Goal: Information Seeking & Learning: Check status

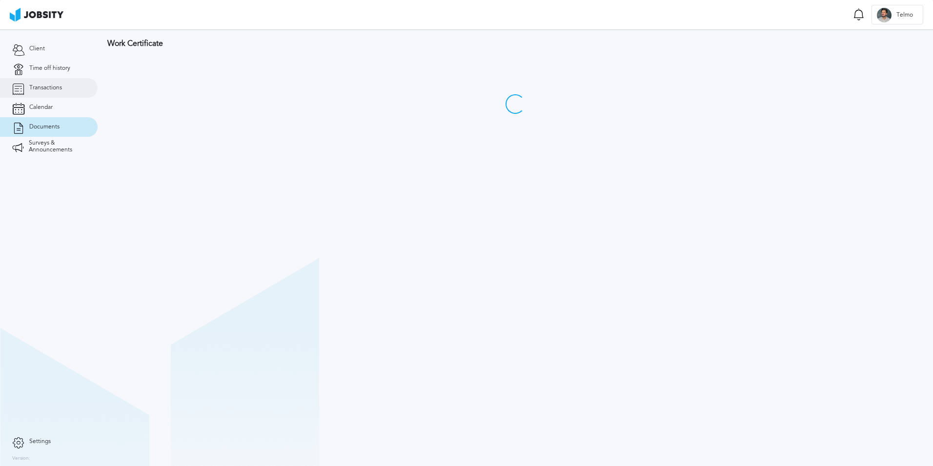
click at [67, 91] on link "Transactions" at bounding box center [49, 88] width 98 height 20
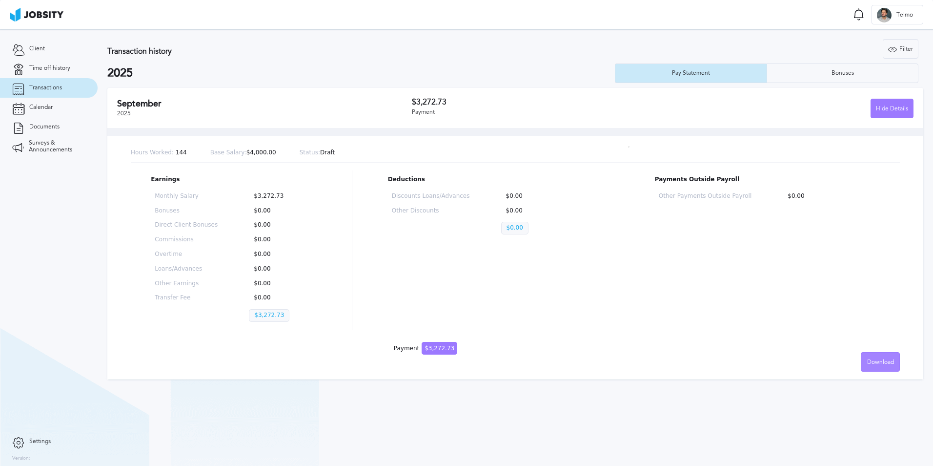
click at [868, 352] on div "Download" at bounding box center [880, 362] width 38 height 20
click at [889, 357] on li "English" at bounding box center [880, 362] width 39 height 20
click at [82, 122] on link "Documents" at bounding box center [49, 127] width 98 height 20
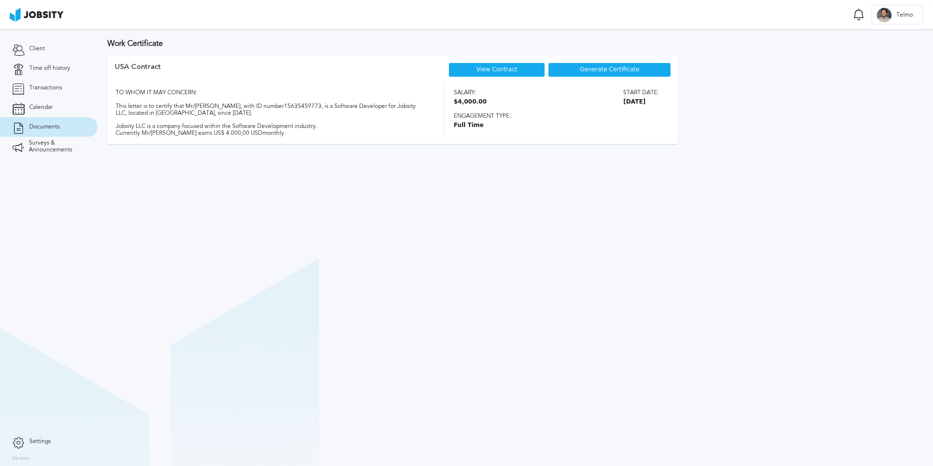
click at [519, 70] on div "View Contract" at bounding box center [496, 69] width 97 height 15
click at [480, 69] on link "View Contract" at bounding box center [496, 69] width 41 height 7
click at [37, 75] on link "Time off history" at bounding box center [49, 69] width 98 height 20
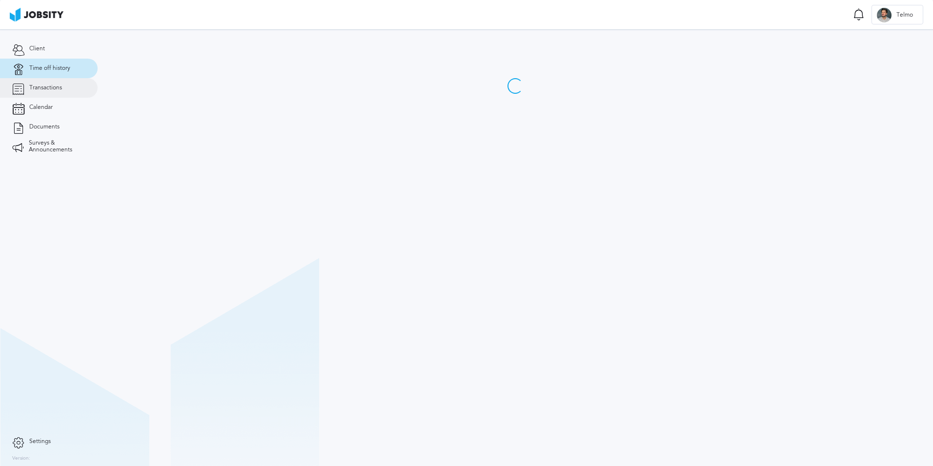
click at [36, 81] on link "Transactions" at bounding box center [49, 88] width 98 height 20
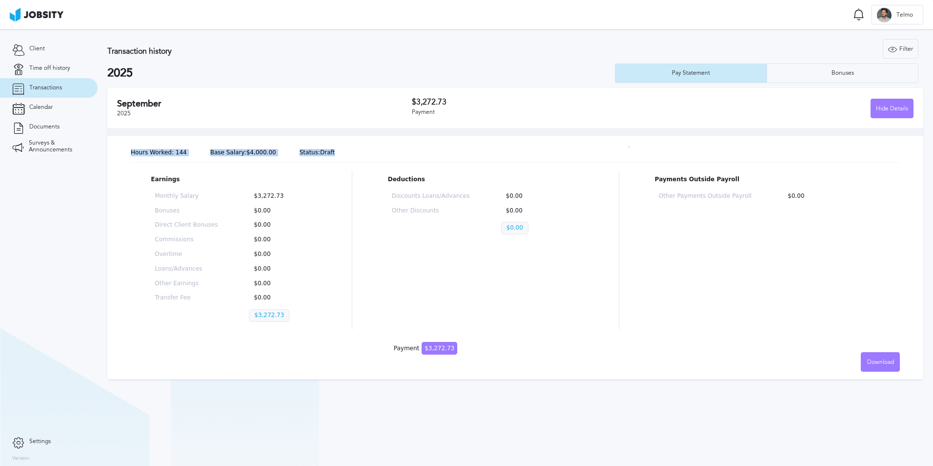
drag, startPoint x: 314, startPoint y: 152, endPoint x: 127, endPoint y: 152, distance: 186.9
click at [127, 152] on div "Hours Worked: 144 Base Salary: $4,000.00 Status: Draft Earnings Monthly Salary …" at bounding box center [515, 253] width 816 height 251
drag, startPoint x: 127, startPoint y: 152, endPoint x: 449, endPoint y: 138, distance: 322.4
click at [449, 138] on div "Hours Worked: 144 Base Salary: $4,000.00 Status: Draft Earnings Monthly Salary …" at bounding box center [515, 253] width 816 height 251
click at [77, 95] on link "Transactions" at bounding box center [49, 88] width 98 height 20
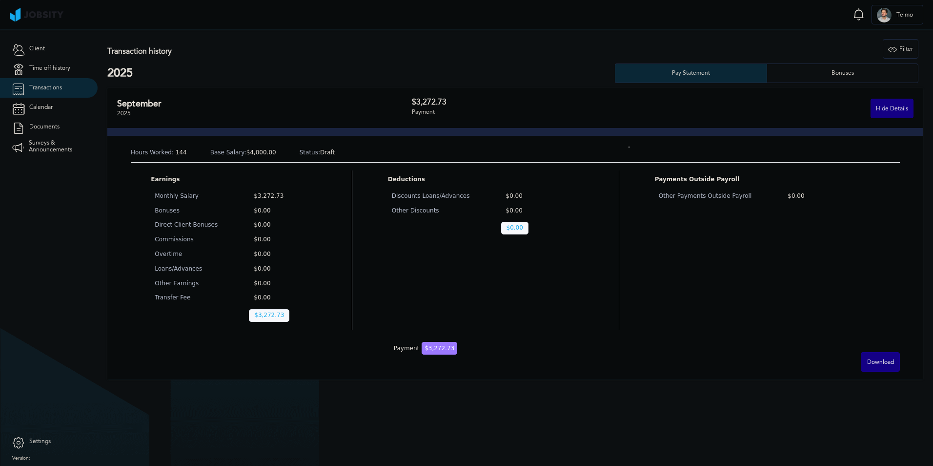
click at [396, 58] on div "Transaction history Filter Years 2025 2025 Pay Statement Bonuses" at bounding box center [515, 61] width 816 height 44
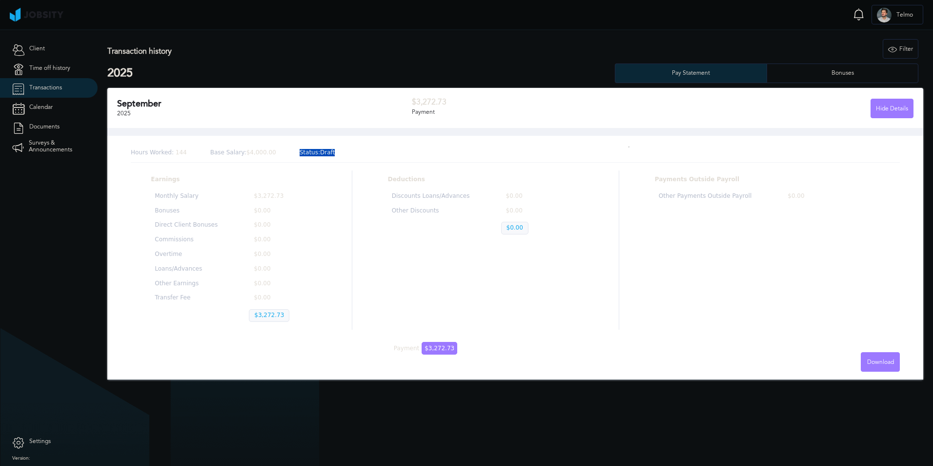
drag, startPoint x: 344, startPoint y: 154, endPoint x: 272, endPoint y: 157, distance: 71.8
click at [272, 157] on div "Hours Worked: 144 Base Salary: $4,000.00 Status: Draft" at bounding box center [515, 152] width 769 height 19
click at [311, 157] on div "Hours Worked: 144 Base Salary: $4,000.00 Status: Draft" at bounding box center [515, 152] width 769 height 19
drag, startPoint x: 319, startPoint y: 153, endPoint x: 127, endPoint y: 154, distance: 191.8
click at [127, 154] on div "Hours Worked: 144 Base Salary: $4,000.00 Status: Draft Earnings Monthly Salary …" at bounding box center [515, 253] width 816 height 251
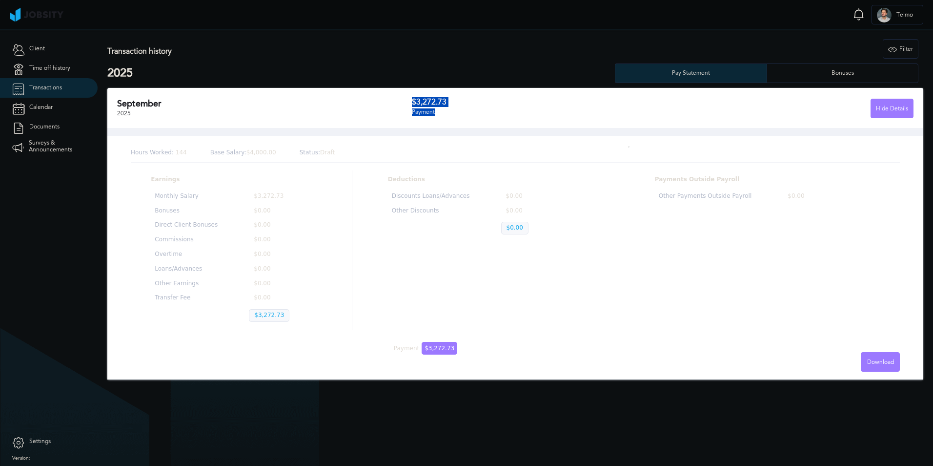
drag, startPoint x: 476, startPoint y: 116, endPoint x: 224, endPoint y: 111, distance: 251.8
click at [226, 111] on div "September 2025 $3,272.73 Payment Hide Details" at bounding box center [515, 108] width 816 height 40
